Goal: Task Accomplishment & Management: Manage account settings

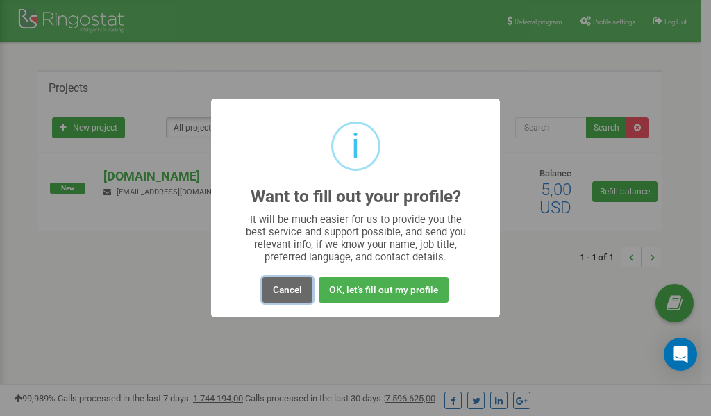
click at [287, 289] on button "Cancel" at bounding box center [287, 290] width 50 height 26
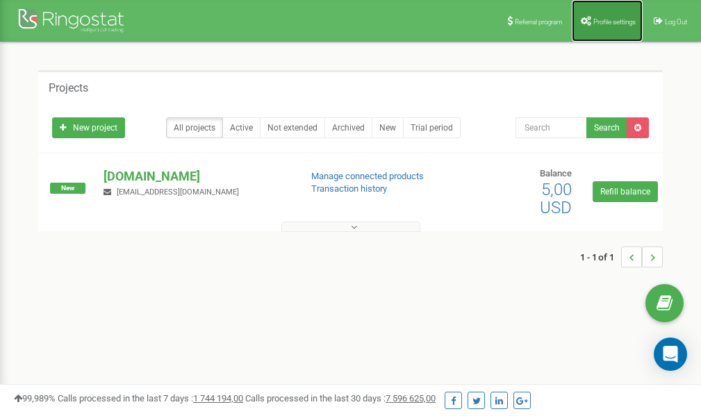
click at [614, 24] on span "Profile settings" at bounding box center [614, 22] width 42 height 8
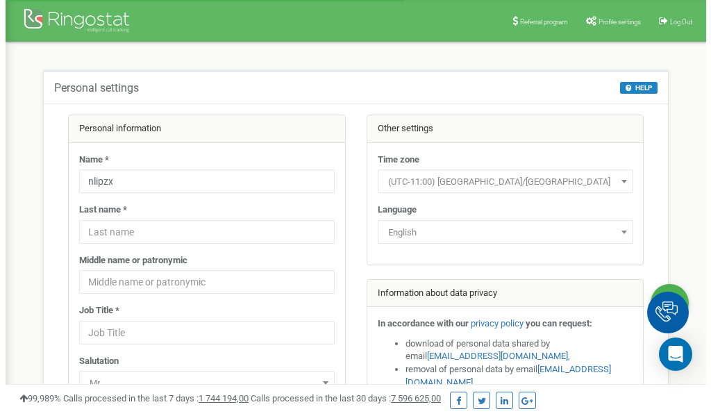
scroll to position [69, 0]
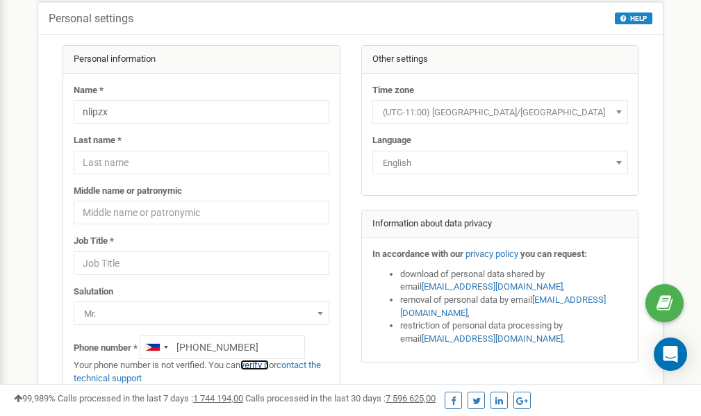
click at [262, 367] on link "verify it" at bounding box center [254, 365] width 28 height 10
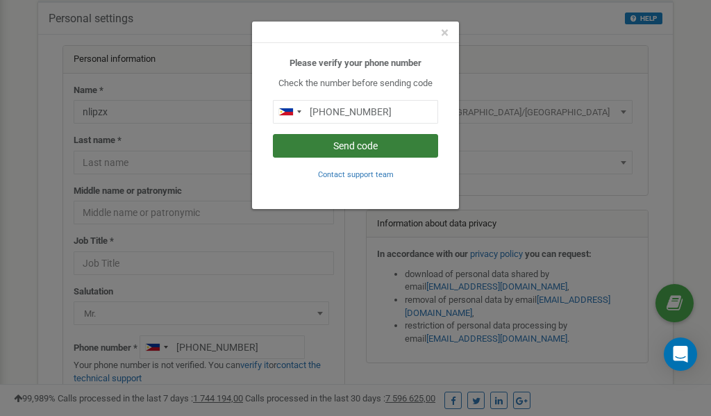
click at [352, 147] on button "Send code" at bounding box center [355, 146] width 165 height 24
